Goal: Task Accomplishment & Management: Use online tool/utility

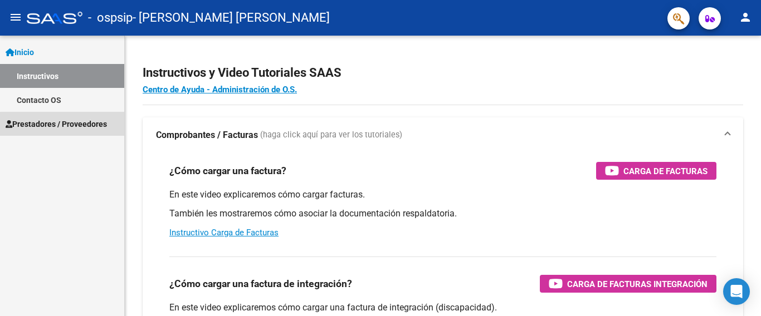
click at [74, 125] on span "Prestadores / Proveedores" at bounding box center [56, 124] width 101 height 12
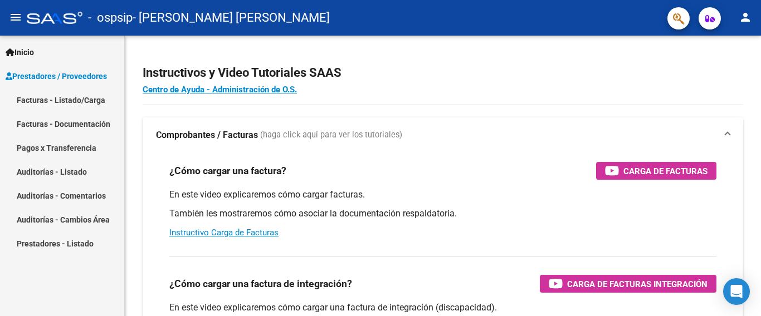
click at [79, 101] on link "Facturas - Listado/Carga" at bounding box center [62, 100] width 124 height 24
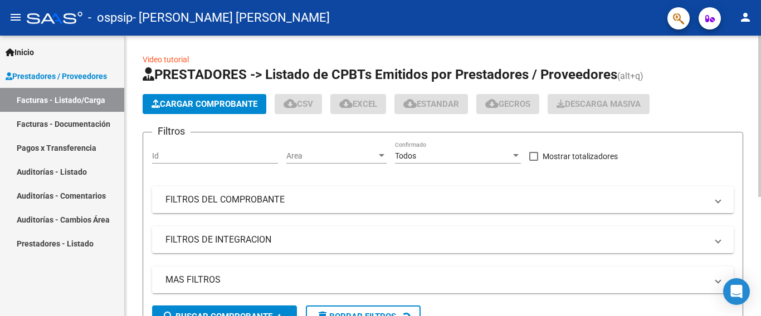
click at [189, 107] on span "Cargar Comprobante" at bounding box center [204, 104] width 106 height 10
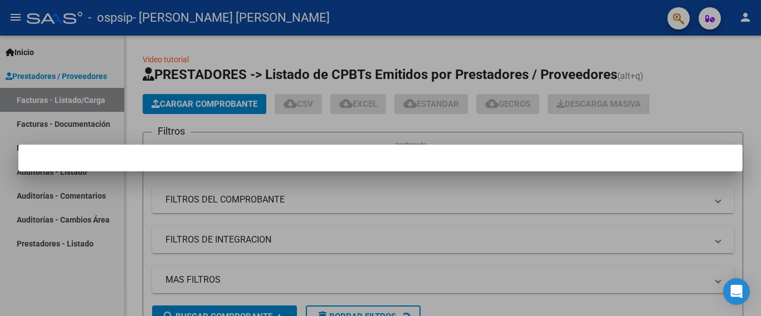
click at [167, 158] on mat-dialog-container at bounding box center [380, 158] width 724 height 27
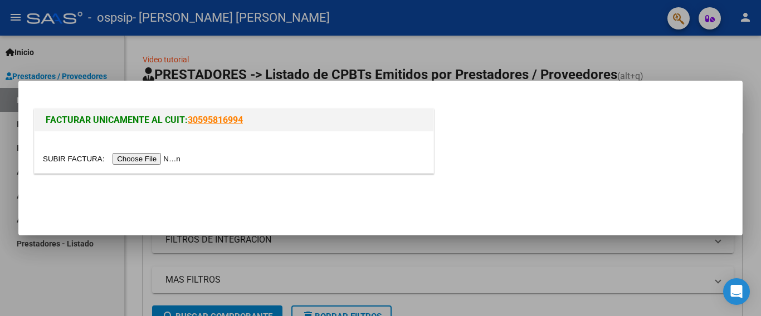
drag, startPoint x: 263, startPoint y: 245, endPoint x: 311, endPoint y: 102, distance: 150.4
click at [311, 102] on div "FACTURAR UNICAMENTE AL CUIT: 30595816994" at bounding box center [380, 158] width 761 height 316
click at [165, 60] on div at bounding box center [380, 158] width 761 height 316
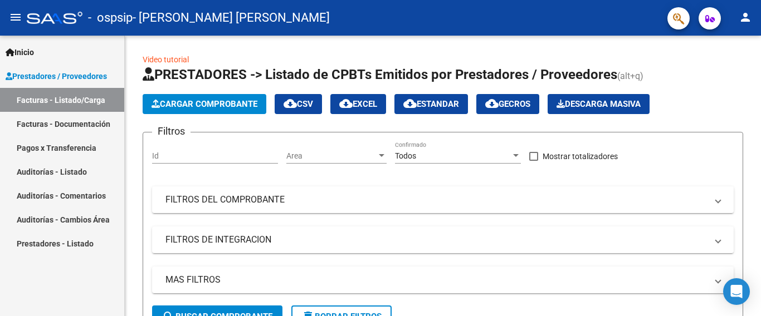
click at [53, 128] on link "Facturas - Documentación" at bounding box center [62, 124] width 124 height 24
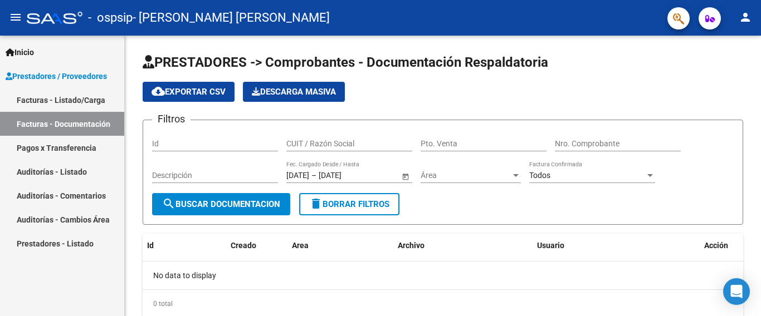
click at [30, 57] on span "Inicio" at bounding box center [20, 52] width 28 height 12
